Goal: Information Seeking & Learning: Learn about a topic

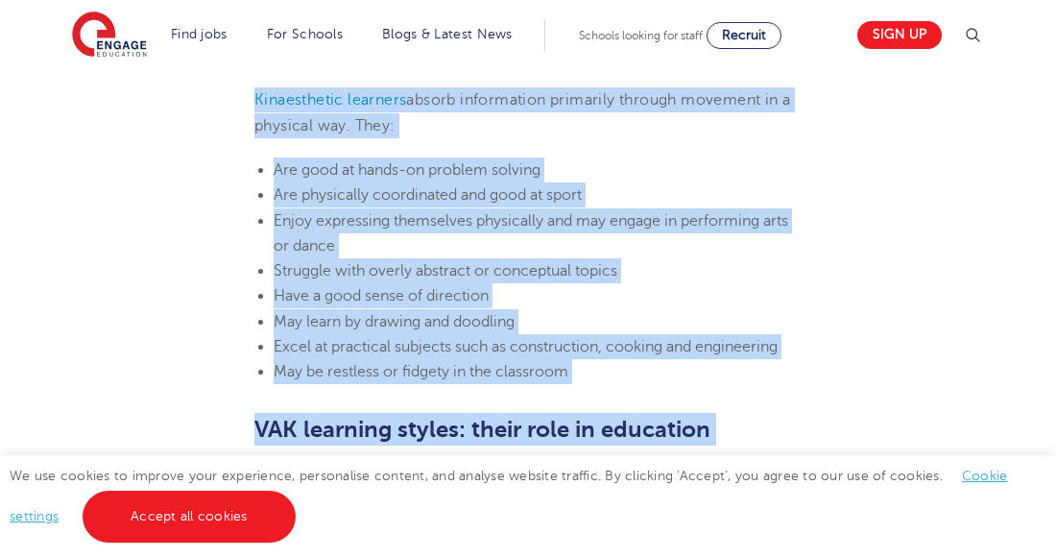
scroll to position [2237, 0]
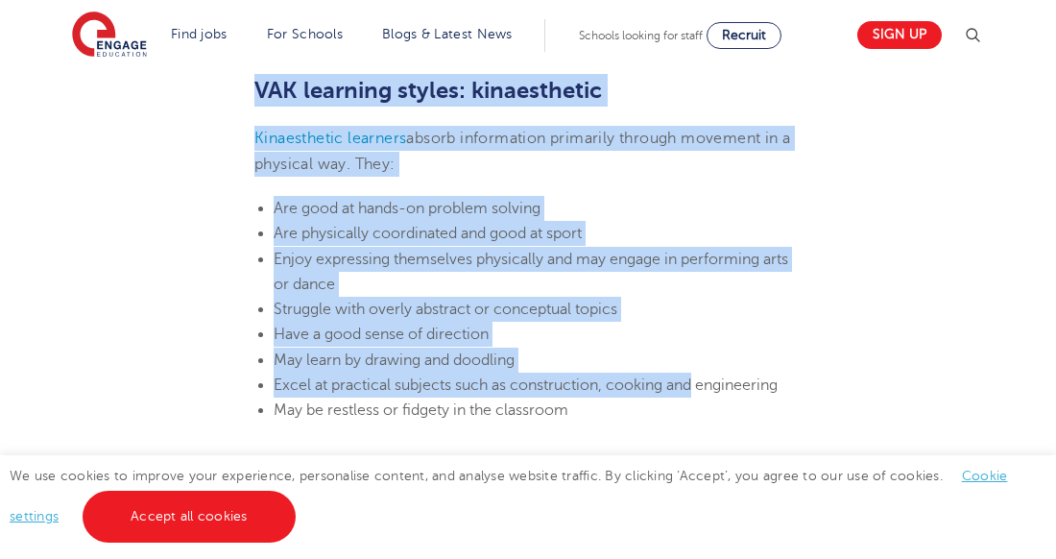
drag, startPoint x: 258, startPoint y: 177, endPoint x: 695, endPoint y: 394, distance: 487.9
drag, startPoint x: 695, startPoint y: 394, endPoint x: 674, endPoint y: 376, distance: 27.3
click at [674, 376] on li "Excel at practical subjects such as construction, cooking and engineering" at bounding box center [538, 385] width 528 height 25
copy section "VAK learning styles: visual Visual learners absorb information primarily by see…"
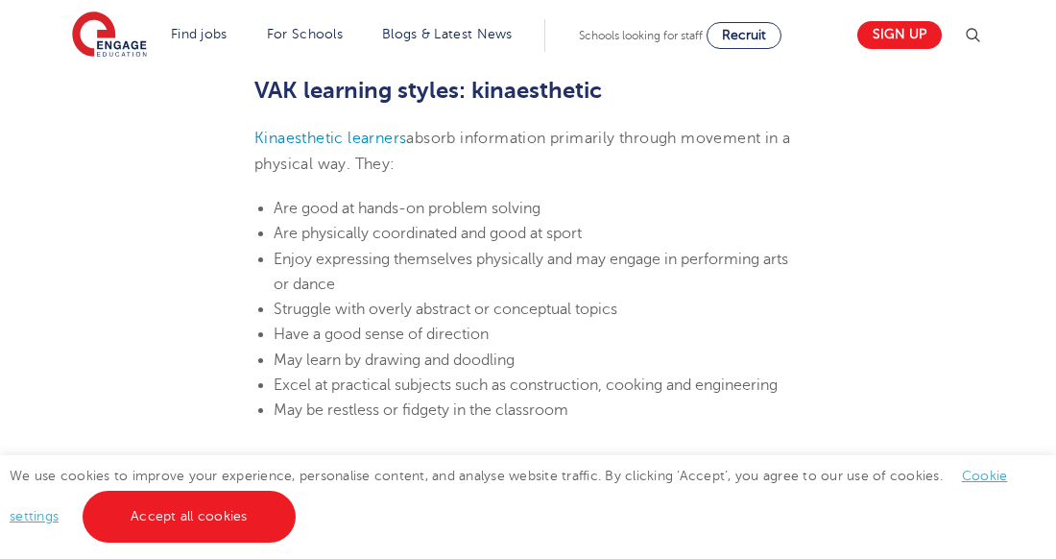
click at [583, 403] on li "May be restless or fidgety in the classroom" at bounding box center [538, 410] width 528 height 25
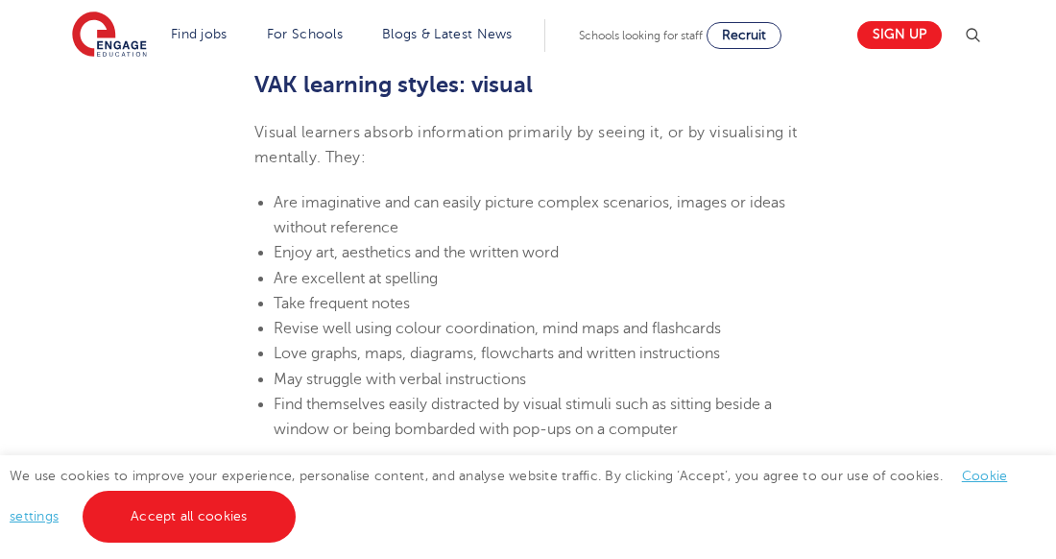
scroll to position [1489, 0]
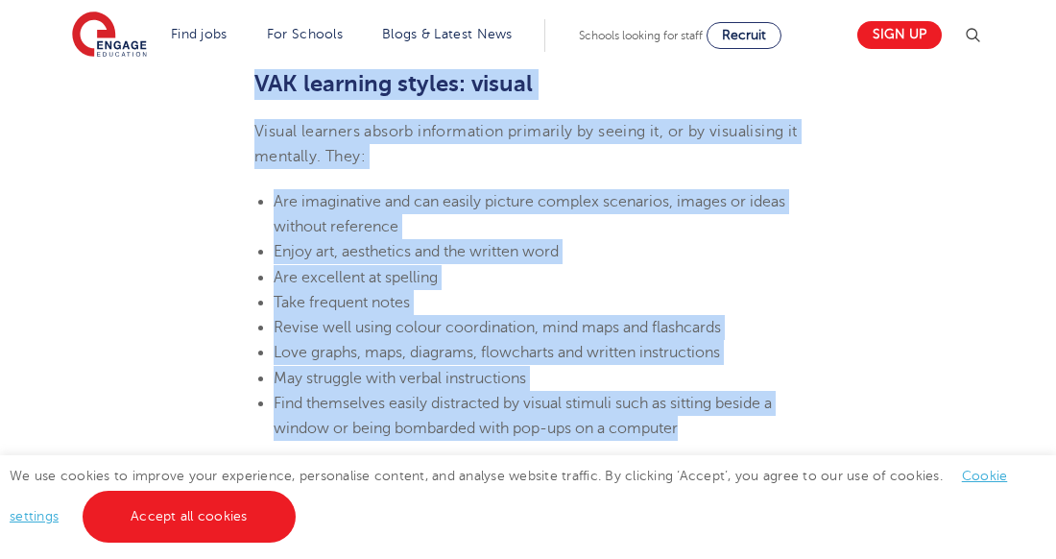
drag, startPoint x: 258, startPoint y: 80, endPoint x: 684, endPoint y: 433, distance: 553.1
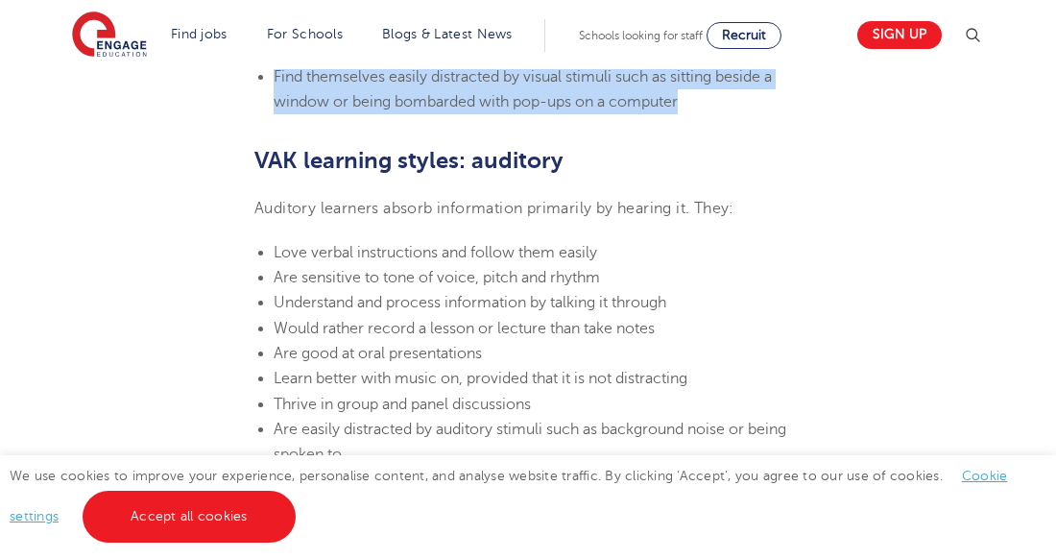
scroll to position [1777, 0]
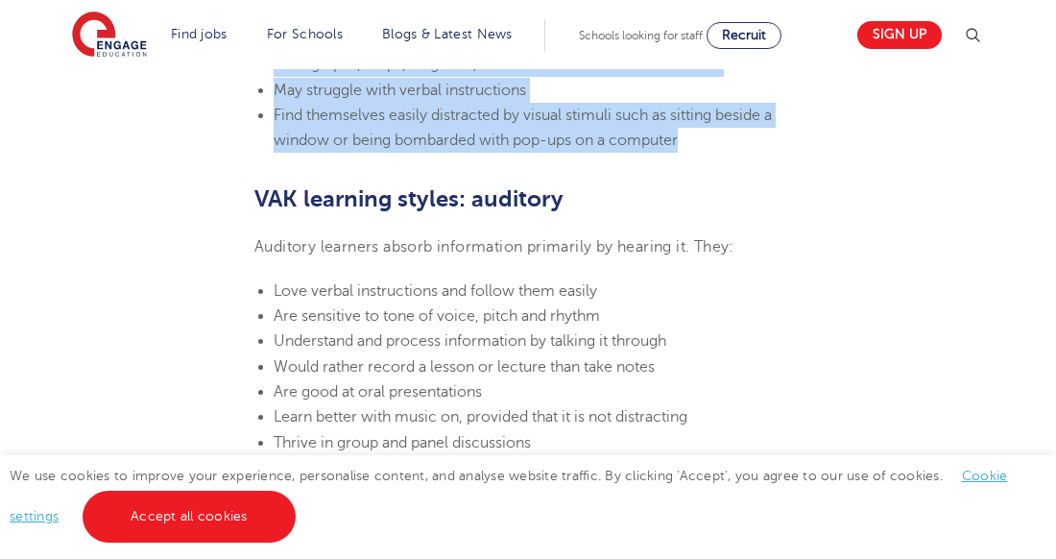
click at [277, 258] on p "Auditory learners absorb information primarily by hearing it. They:" at bounding box center [528, 246] width 547 height 25
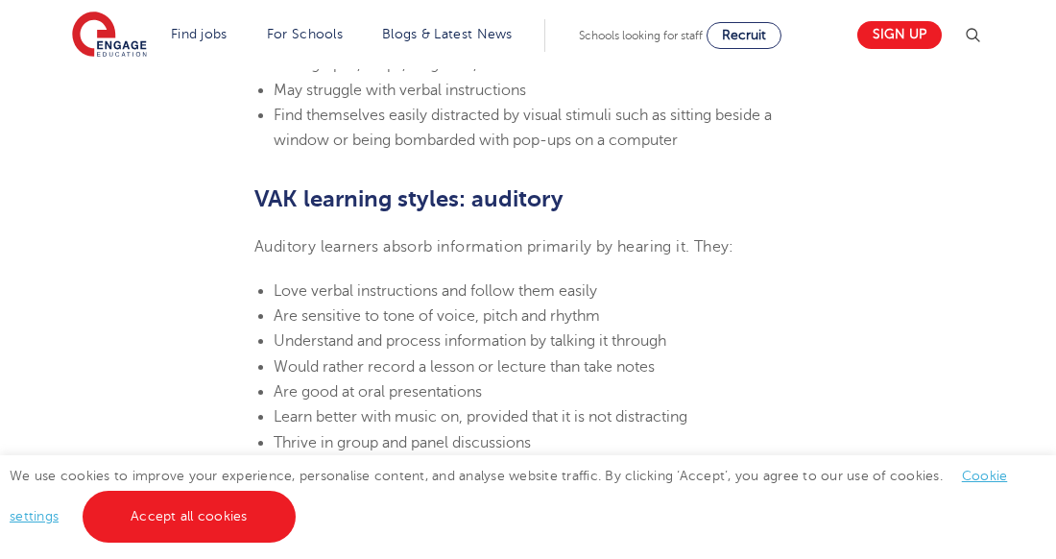
click at [283, 200] on b "VAK learning styles: auditory" at bounding box center [409, 198] width 309 height 27
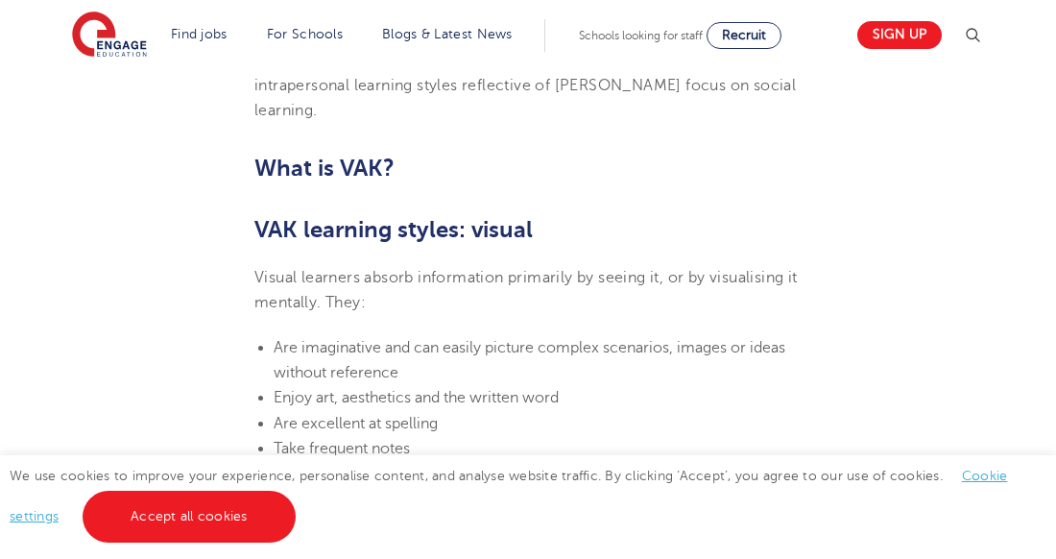
scroll to position [1342, 0]
click at [268, 274] on span "Visual learners absorb information primarily by seeing it, or by visualising it…" at bounding box center [527, 291] width 544 height 42
click at [302, 233] on b "VAK learning styles: visual" at bounding box center [394, 230] width 279 height 27
click at [684, 437] on li "Take frequent notes" at bounding box center [538, 449] width 528 height 25
click at [292, 233] on b "VAK learning styles: visual" at bounding box center [394, 230] width 279 height 27
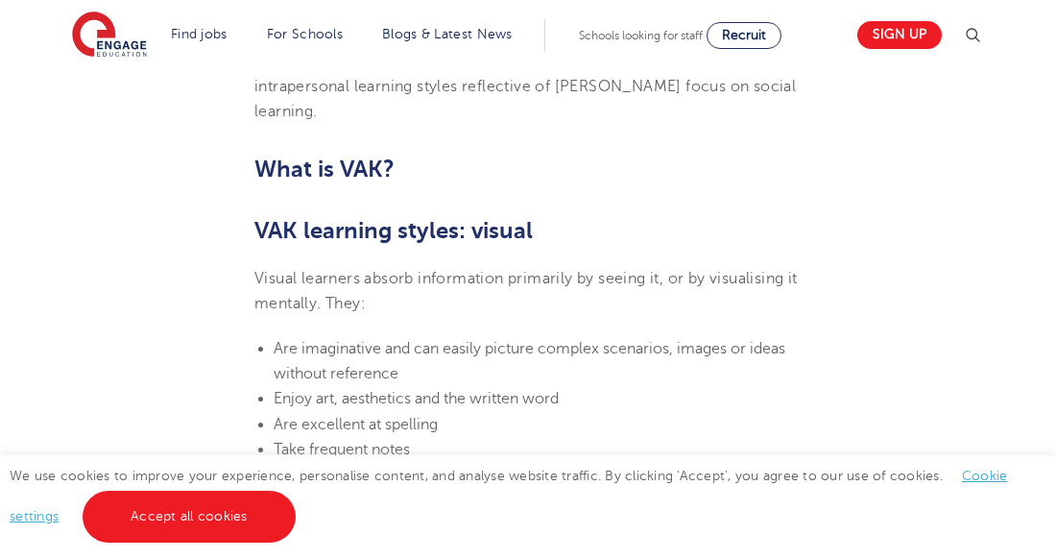
click at [285, 223] on b "VAK learning styles: visual" at bounding box center [394, 230] width 279 height 27
click at [261, 219] on b "VAK learning styles: visual" at bounding box center [394, 230] width 279 height 27
click at [279, 230] on b "VAK learning styles: visual" at bounding box center [394, 230] width 279 height 27
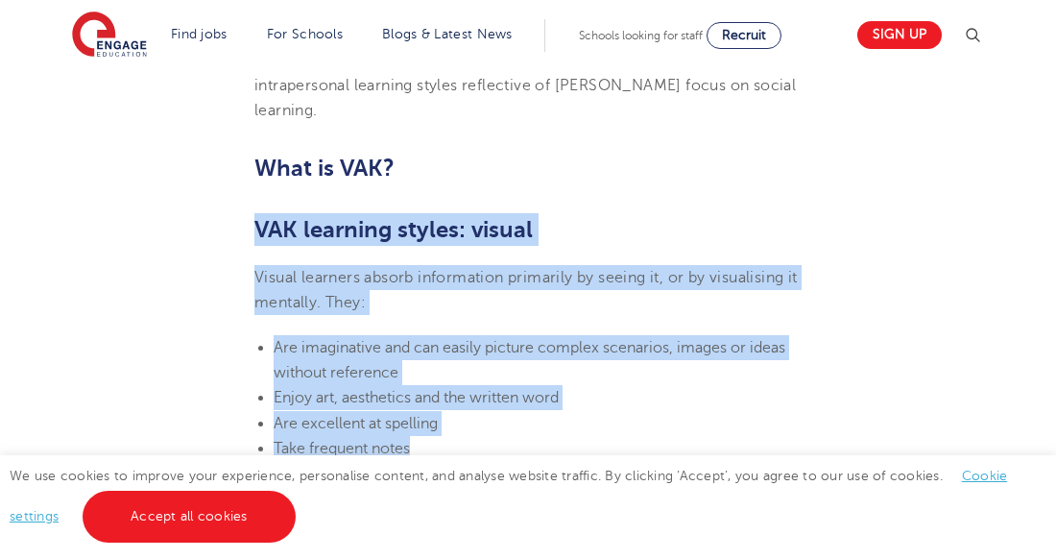
drag, startPoint x: 253, startPoint y: 228, endPoint x: 626, endPoint y: 449, distance: 434.5
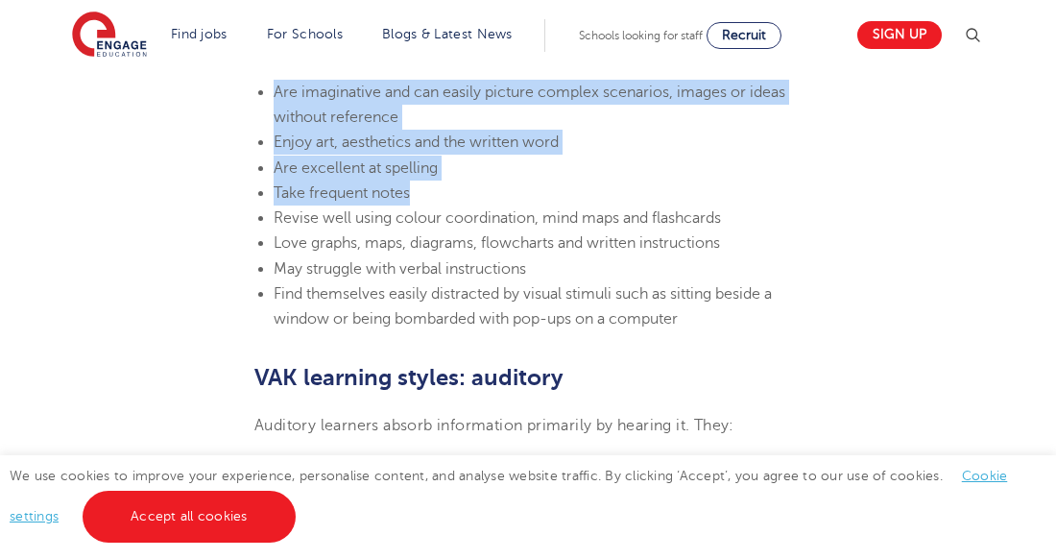
scroll to position [1601, 0]
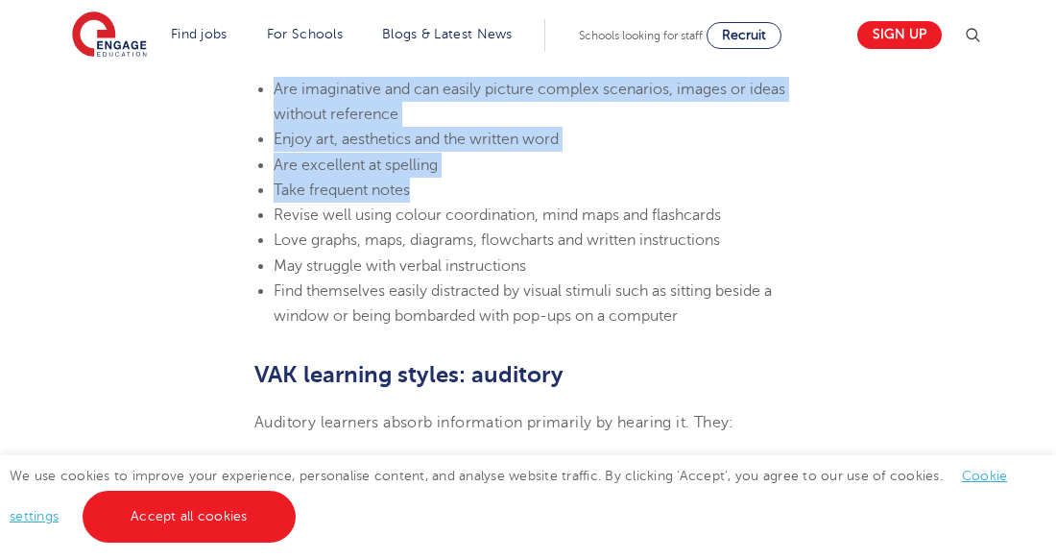
click at [422, 187] on li "Take frequent notes" at bounding box center [538, 190] width 528 height 25
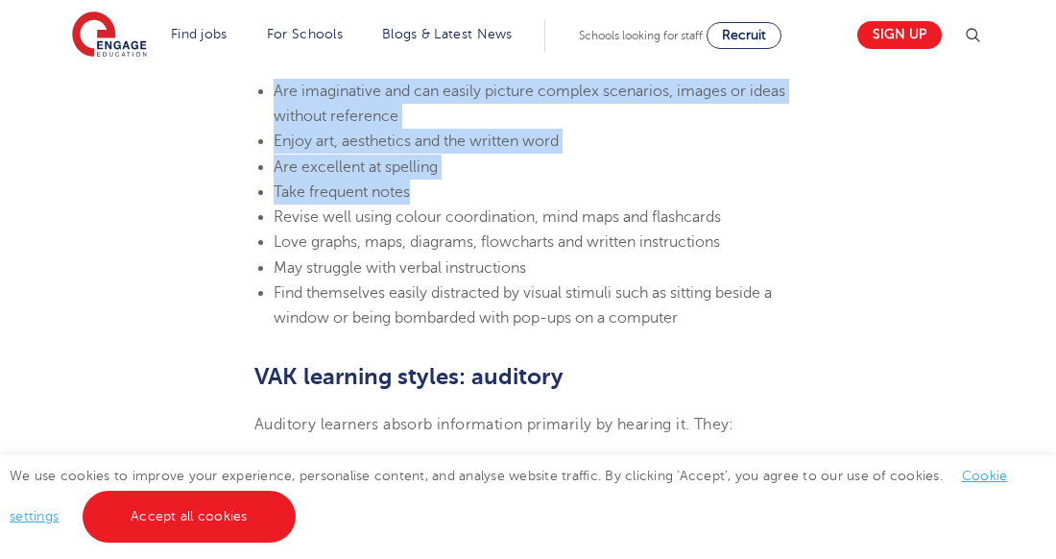
click at [296, 210] on span "Revise well using colour coordination, mind maps and flashcards" at bounding box center [498, 216] width 448 height 17
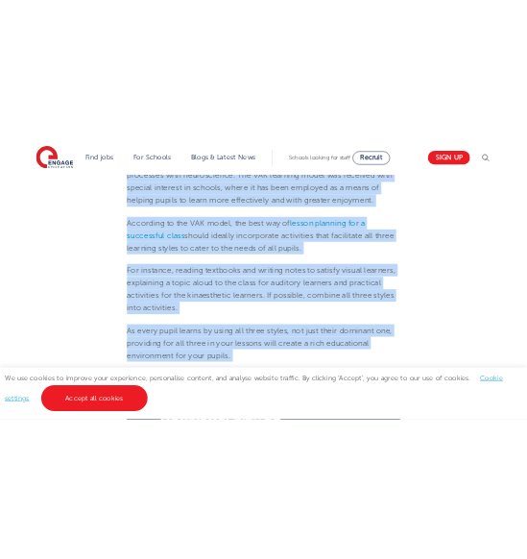
scroll to position [2705, 0]
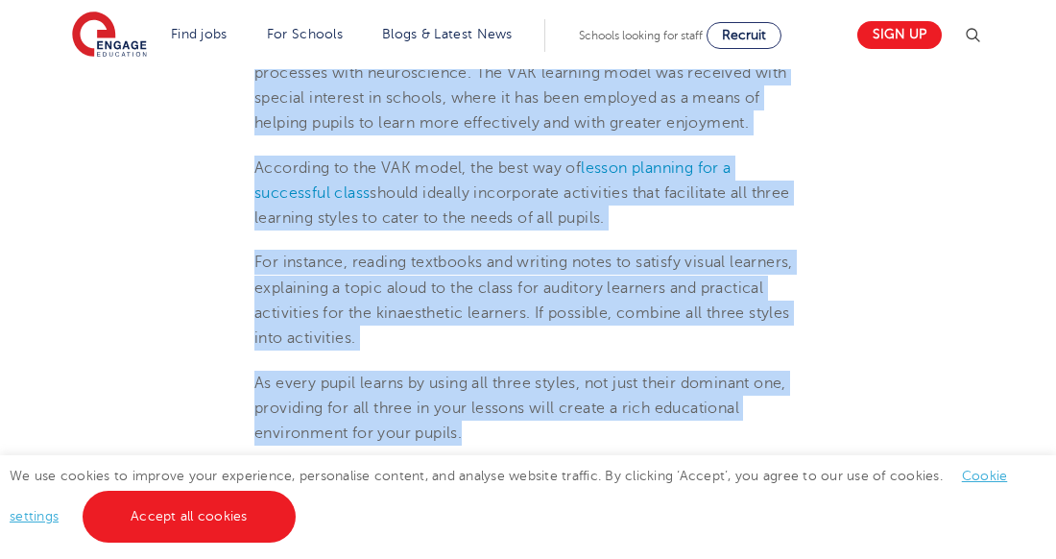
drag, startPoint x: 257, startPoint y: 198, endPoint x: 738, endPoint y: 438, distance: 536.9
